Goal: Task Accomplishment & Management: Use online tool/utility

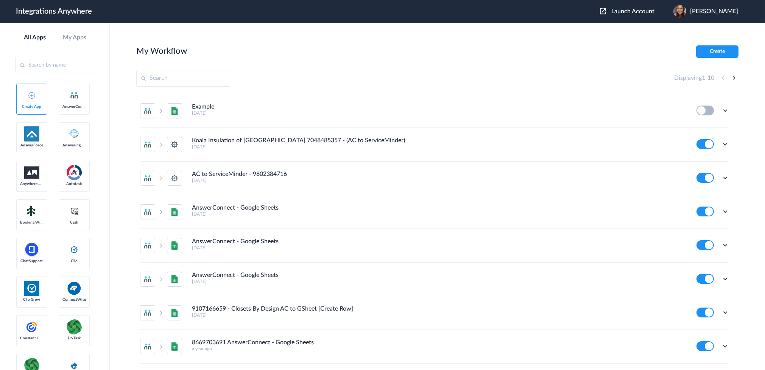
click at [654, 11] on span "Launch Account" at bounding box center [632, 11] width 43 height 6
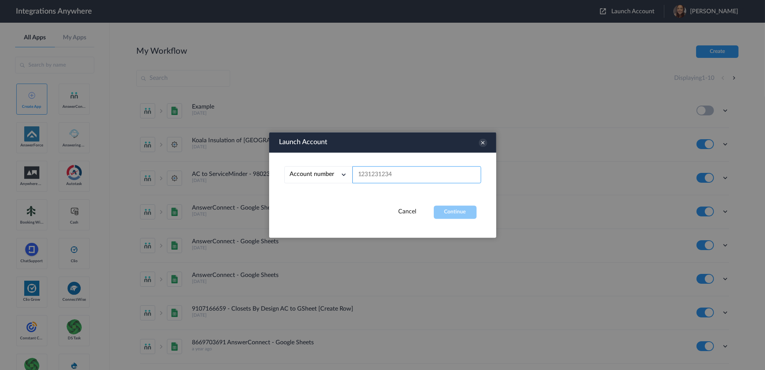
click at [423, 166] on input "text" at bounding box center [416, 174] width 129 height 17
paste input "919 885 4986"
type input "919 885 4986"
click at [462, 212] on button "Continue" at bounding box center [455, 212] width 43 height 13
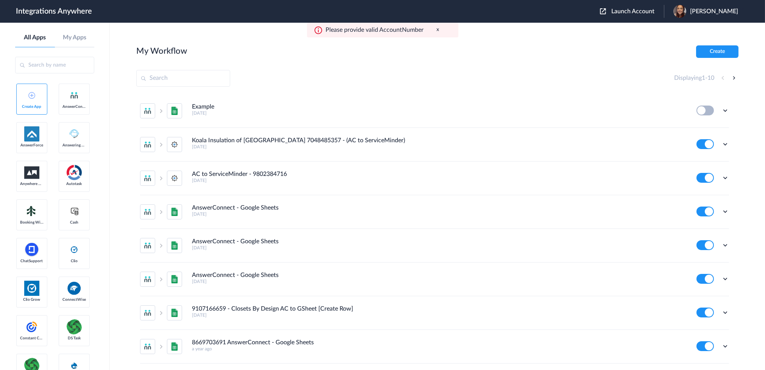
click at [638, 9] on span "Launch Account" at bounding box center [632, 11] width 43 height 6
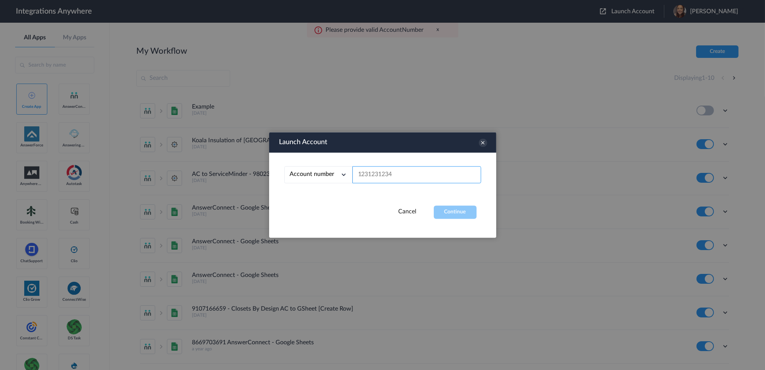
click at [399, 169] on input "text" at bounding box center [416, 174] width 129 height 17
paste input "919 885 4986"
click at [383, 175] on input "919 885 4986" at bounding box center [416, 174] width 129 height 17
click at [369, 177] on input "919 8854986" at bounding box center [416, 174] width 129 height 17
click at [451, 213] on button "Continue" at bounding box center [455, 212] width 43 height 13
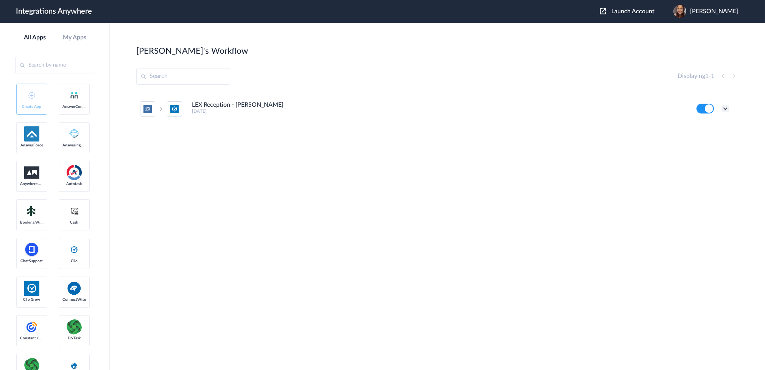
click at [727, 107] on icon at bounding box center [725, 109] width 8 height 8
click at [715, 141] on link "Task history" at bounding box center [703, 139] width 36 height 5
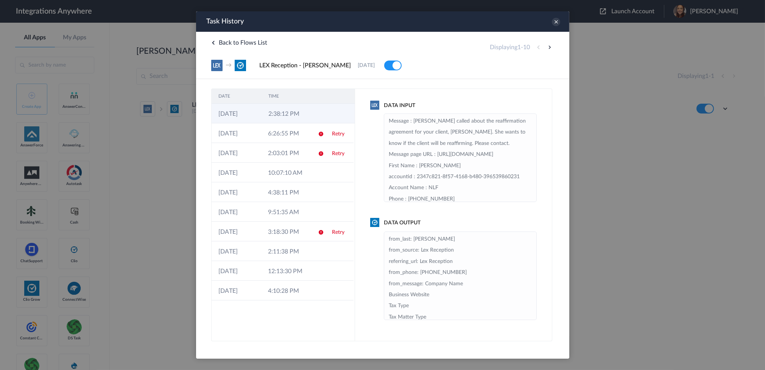
click at [275, 120] on td "2:38:12 PM" at bounding box center [286, 114] width 50 height 20
click at [318, 115] on icon at bounding box center [320, 114] width 6 height 6
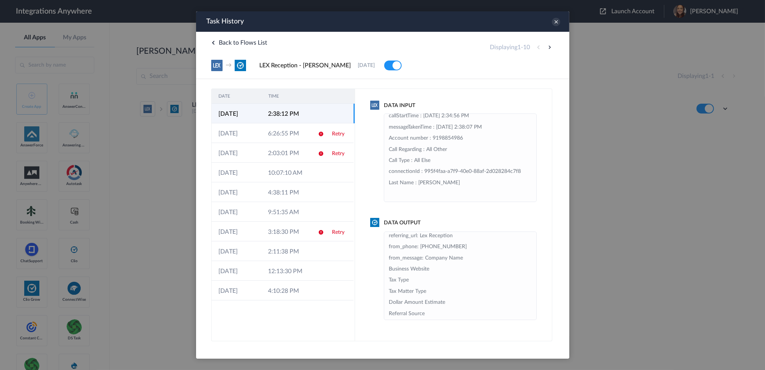
scroll to position [49, 0]
click at [555, 18] on icon at bounding box center [555, 22] width 8 height 8
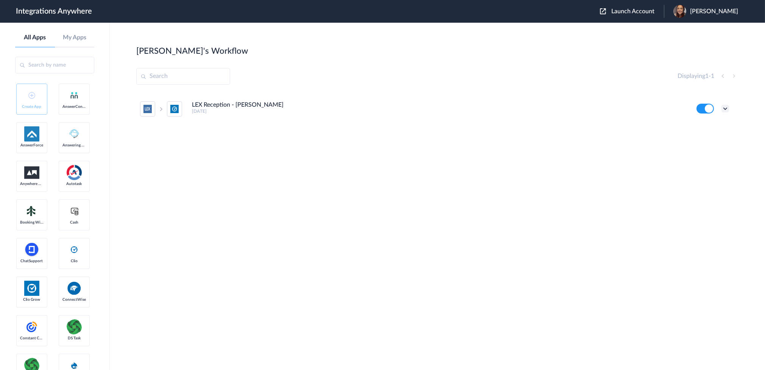
click at [726, 109] on icon at bounding box center [725, 109] width 8 height 8
click at [723, 123] on li "Edit" at bounding box center [704, 126] width 49 height 14
click at [647, 11] on span "Launch Account" at bounding box center [632, 11] width 43 height 6
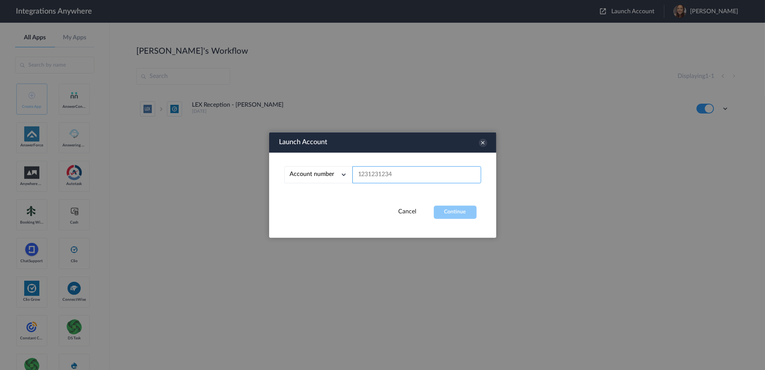
click at [434, 182] on input "text" at bounding box center [416, 174] width 129 height 17
paste input "919 885 4986"
click at [455, 204] on div "Account number Account number Email address 919 885 4986" at bounding box center [382, 179] width 227 height 53
click at [383, 176] on input "919 885 4986" at bounding box center [416, 174] width 129 height 17
click at [369, 175] on input "919 8854986" at bounding box center [416, 174] width 129 height 17
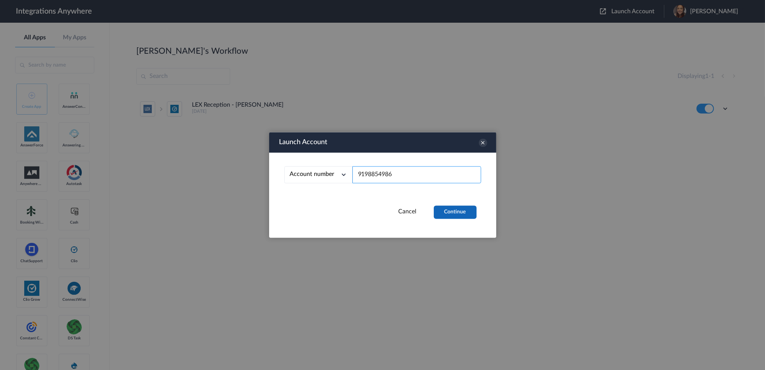
type input "9198854986"
click at [441, 212] on button "Continue" at bounding box center [455, 212] width 43 height 13
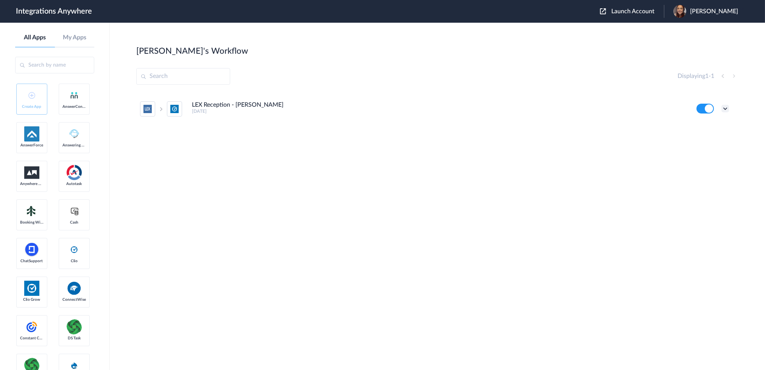
click at [728, 109] on icon at bounding box center [725, 109] width 8 height 8
click at [708, 129] on li "Edit" at bounding box center [704, 126] width 49 height 14
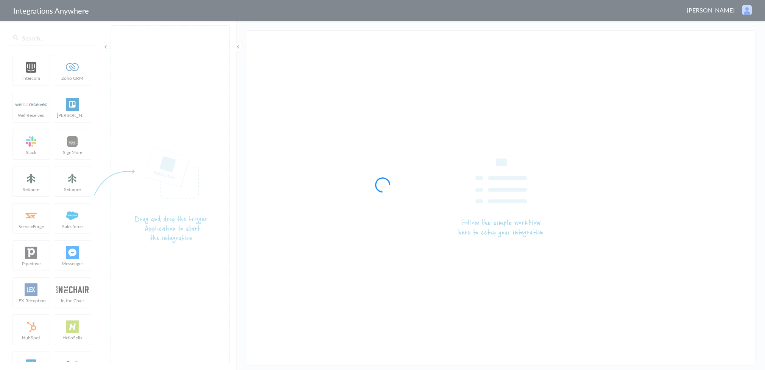
type input "LEX Reception - [PERSON_NAME]"
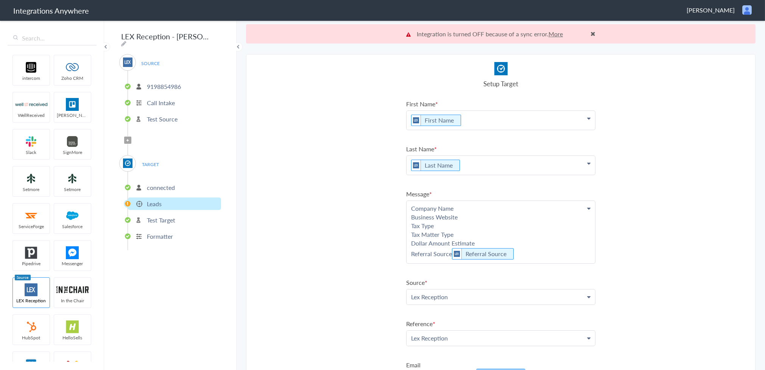
click at [478, 241] on p "Company Name Business Website Tax Type Tax Matter Type Dollar Amount Estimate R…" at bounding box center [500, 232] width 188 height 62
click at [311, 134] on section "Select Account 9198854986 Rename Delete (5 months ago) 9192053071 Rename Delete…" at bounding box center [500, 221] width 509 height 335
click at [486, 203] on p "Company Name Business Website Tax Type Tax Matter Type Dollar Amount Estimate R…" at bounding box center [500, 232] width 188 height 62
click at [330, 214] on section "Select Account 9198854986 Rename Delete (5 months ago) 9192053071 Rename Delete…" at bounding box center [500, 221] width 509 height 335
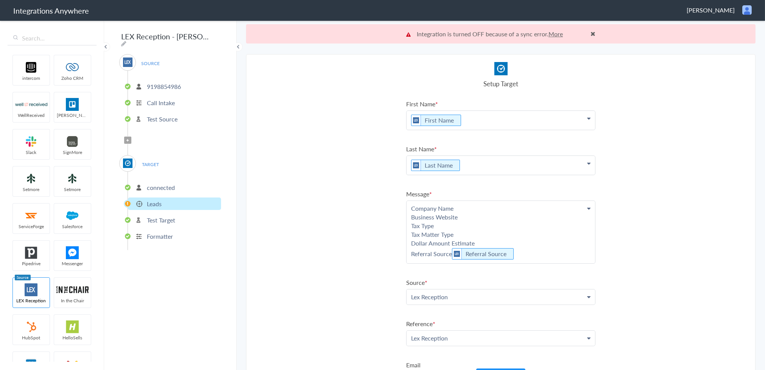
click at [494, 202] on p "Company Name Business Website Tax Type Tax Matter Type Dollar Amount Estimate R…" at bounding box center [500, 232] width 188 height 62
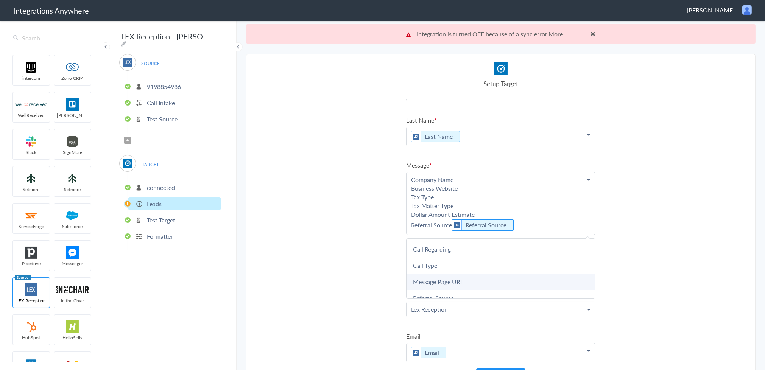
scroll to position [42, 0]
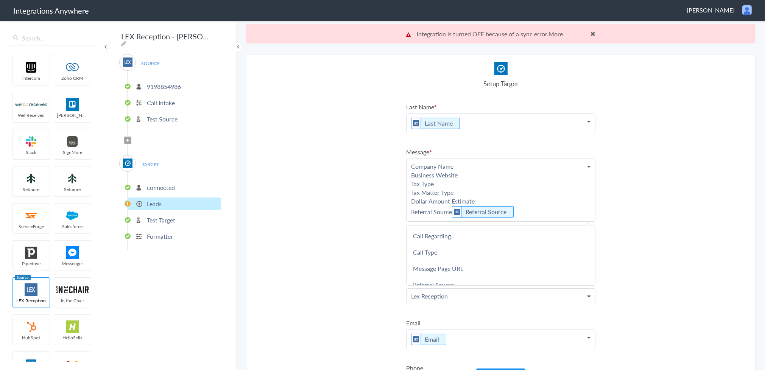
click at [651, 212] on section "Select Account 9198854986 Rename Delete (5 months ago) 9192053071 Rename Delete…" at bounding box center [500, 221] width 509 height 335
click at [488, 171] on p "Company Name Business Website Tax Type Tax Matter Type Dollar Amount Estimate R…" at bounding box center [500, 190] width 188 height 62
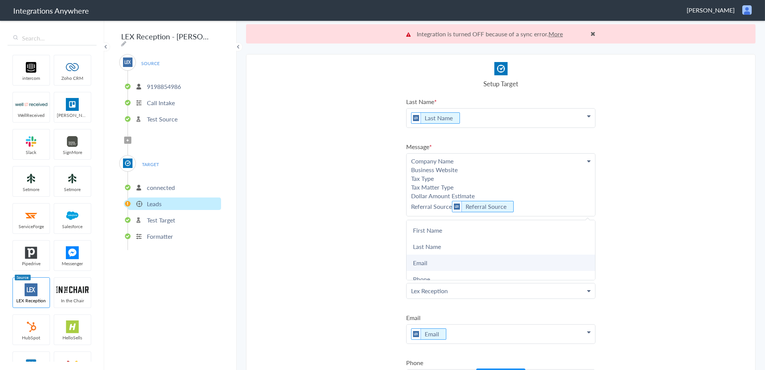
scroll to position [0, 0]
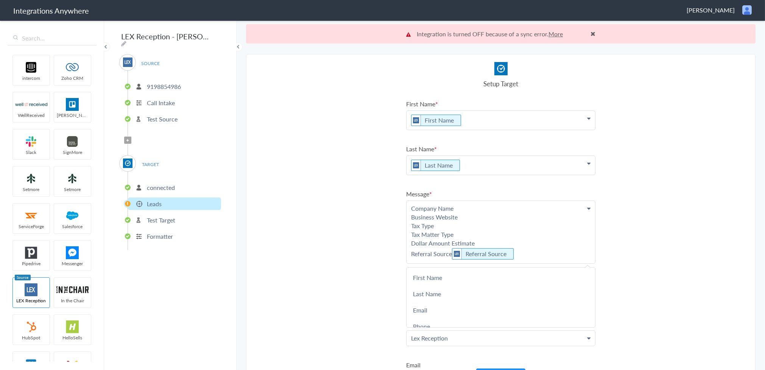
click at [690, 173] on section "Select Account 9198854986 Rename Delete (5 months ago) 9192053071 Rename Delete…" at bounding box center [500, 221] width 509 height 335
click at [485, 235] on p "Company Name Business Website Tax Type Tax Matter Type Dollar Amount Estimate R…" at bounding box center [500, 232] width 188 height 62
click at [474, 203] on p "Company Name Business Website Tax Type Tax Matter Type Dollar Amount Estimate R…" at bounding box center [500, 232] width 188 height 62
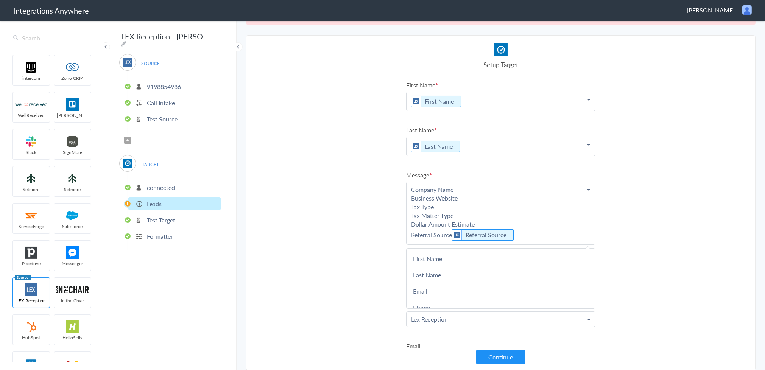
click at [485, 223] on p "Company Name Business Website Tax Type Tax Matter Type Dollar Amount Estimate R…" at bounding box center [500, 213] width 188 height 62
click at [636, 201] on section "Select Account 9198854986 Rename Delete (5 months ago) 9192053071 Rename Delete…" at bounding box center [500, 202] width 509 height 335
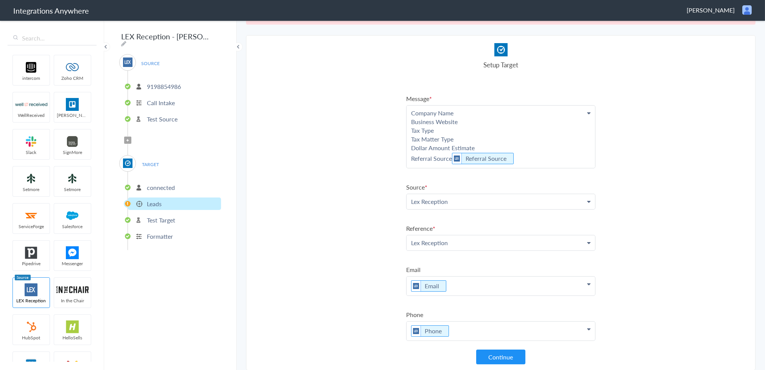
click at [128, 139] on icon at bounding box center [128, 140] width 2 height 3
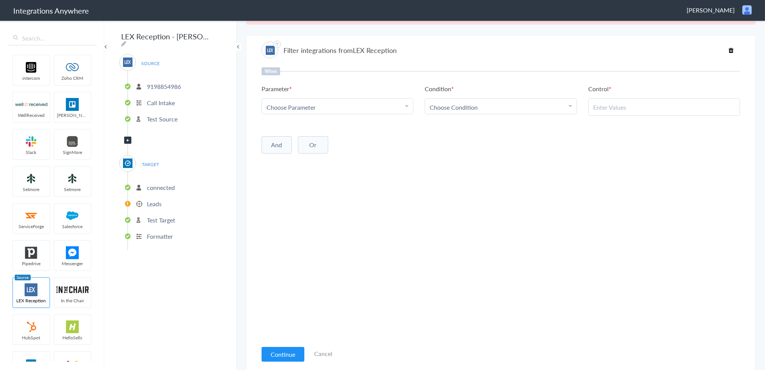
click at [330, 105] on div "Choose Parameter" at bounding box center [337, 107] width 142 height 9
click at [300, 131] on input "text" at bounding box center [337, 128] width 151 height 16
type input "Call Type"
drag, startPoint x: 305, startPoint y: 145, endPoint x: 313, endPoint y: 145, distance: 7.9
click at [305, 145] on link "Call Type" at bounding box center [337, 144] width 151 height 16
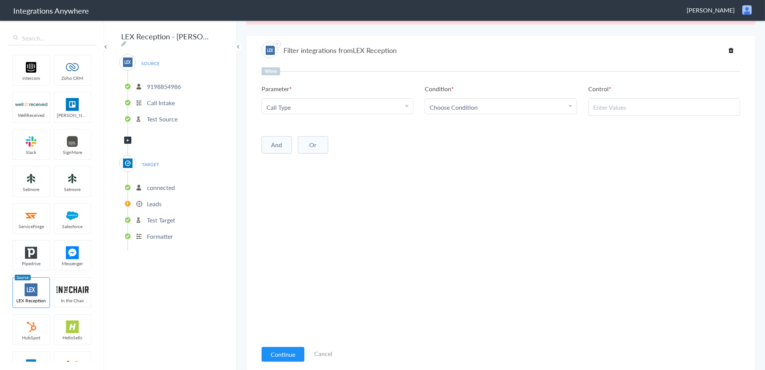
click at [472, 101] on link "Choose Condition" at bounding box center [500, 106] width 151 height 15
click at [464, 138] on link "Contains" at bounding box center [500, 144] width 151 height 16
click at [613, 107] on input "text" at bounding box center [664, 107] width 142 height 9
type input "New Client"
click at [281, 356] on button "Continue" at bounding box center [282, 354] width 43 height 15
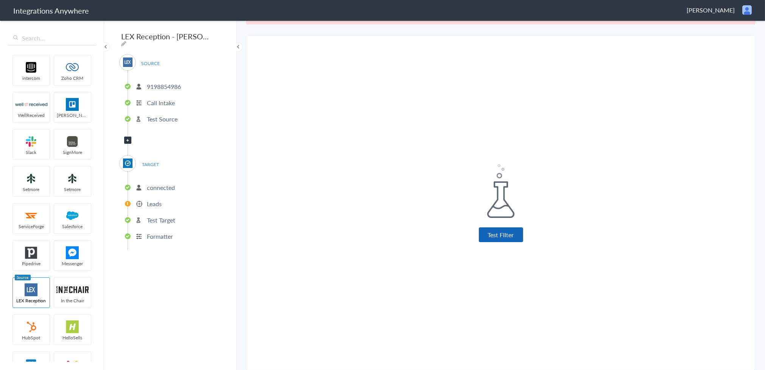
click at [512, 234] on button "Test Filter" at bounding box center [501, 234] width 44 height 15
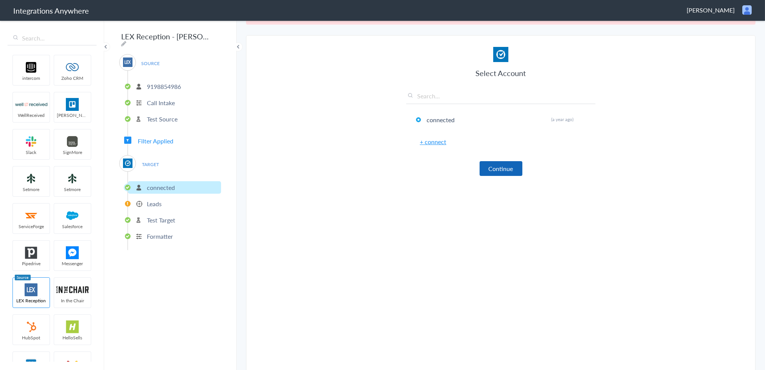
click at [491, 169] on button "Continue" at bounding box center [500, 168] width 43 height 15
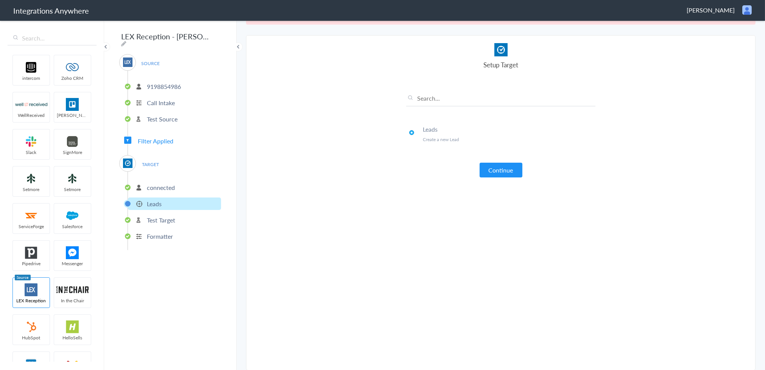
click at [491, 169] on button "Continue" at bounding box center [500, 170] width 43 height 15
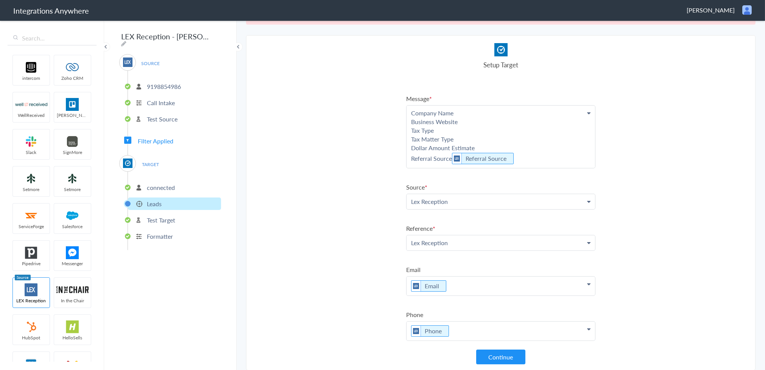
scroll to position [34, 0]
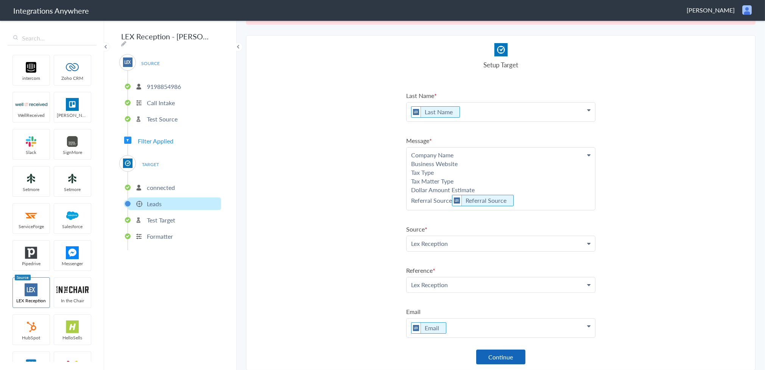
click at [516, 357] on button "Continue" at bounding box center [500, 357] width 49 height 15
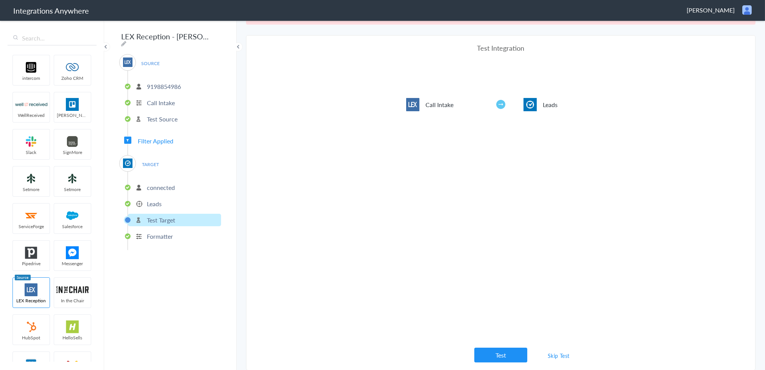
click at [553, 356] on link "Skip Test" at bounding box center [558, 356] width 40 height 14
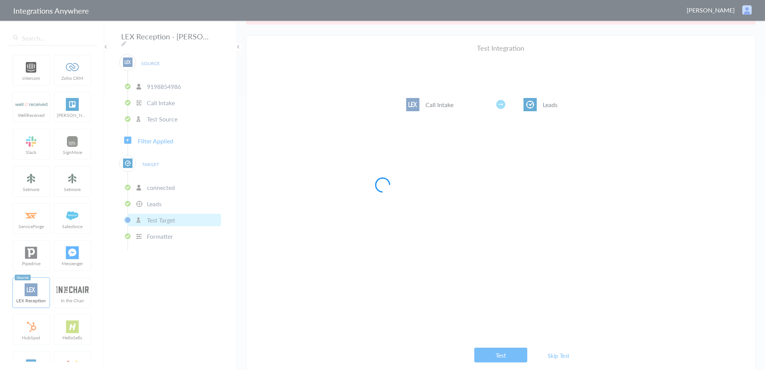
scroll to position [0, 0]
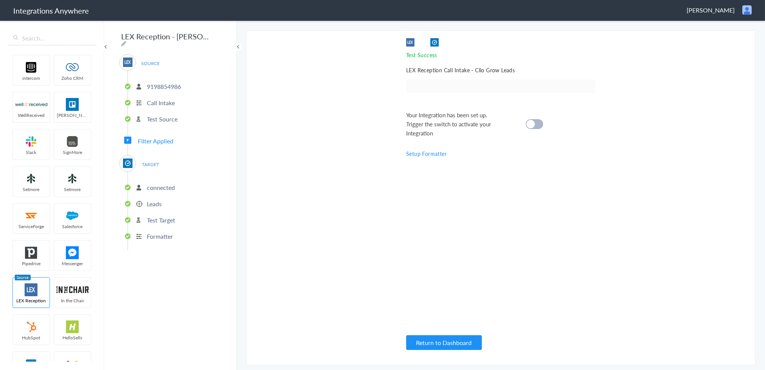
click at [538, 125] on div at bounding box center [534, 124] width 17 height 10
click at [723, 10] on span "[PERSON_NAME]" at bounding box center [710, 10] width 48 height 9
click at [725, 37] on li "Dashboard" at bounding box center [731, 38] width 52 height 11
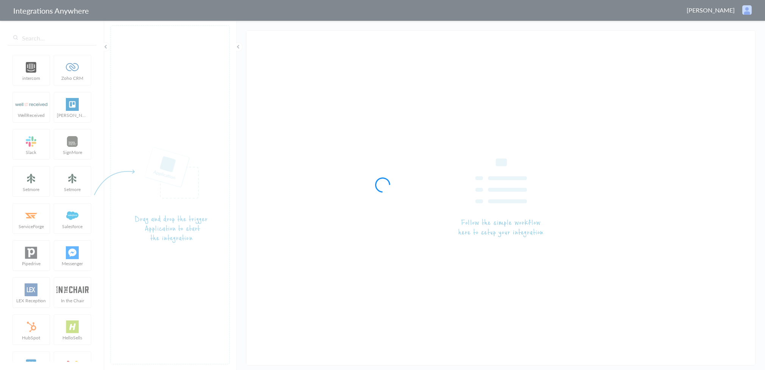
type input "LEX Reception - [PERSON_NAME]"
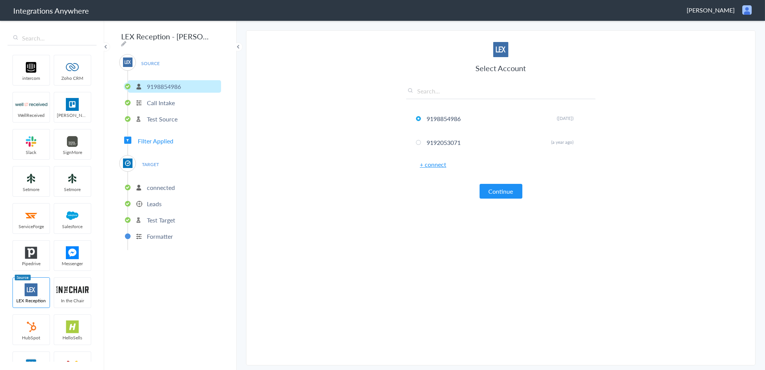
click at [171, 138] on span "Filter Applied" at bounding box center [156, 141] width 36 height 9
